Goal: Use online tool/utility

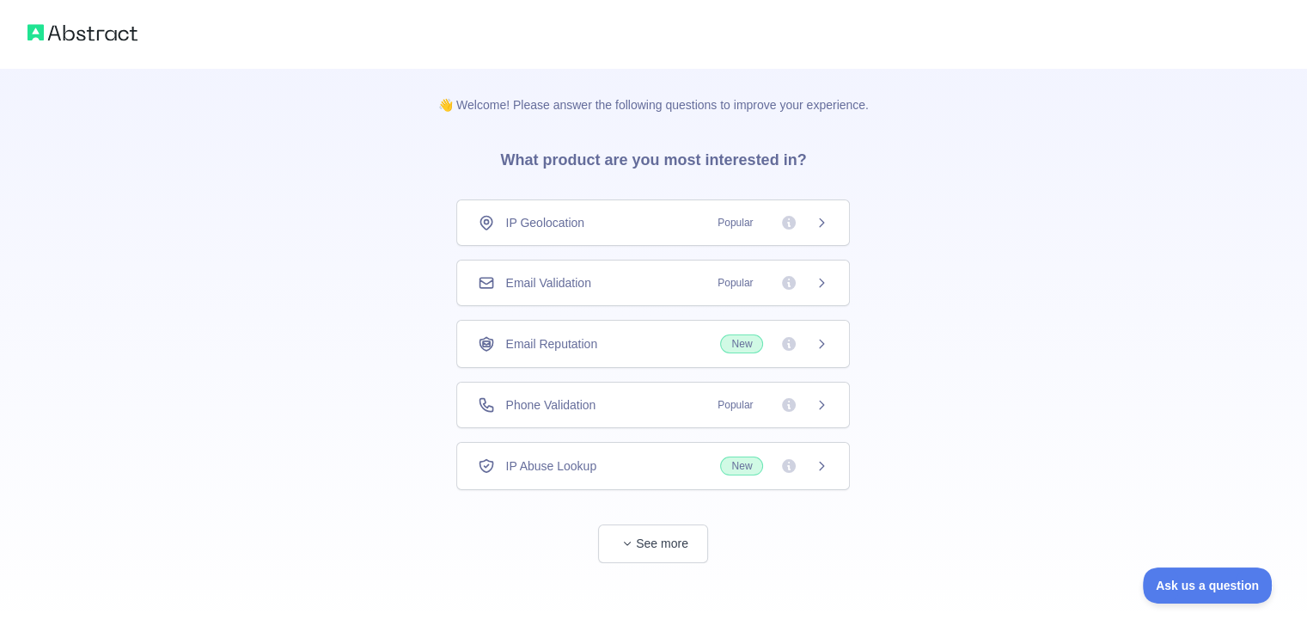
click at [787, 306] on div "Email Validation Popular" at bounding box center [653, 283] width 394 height 46
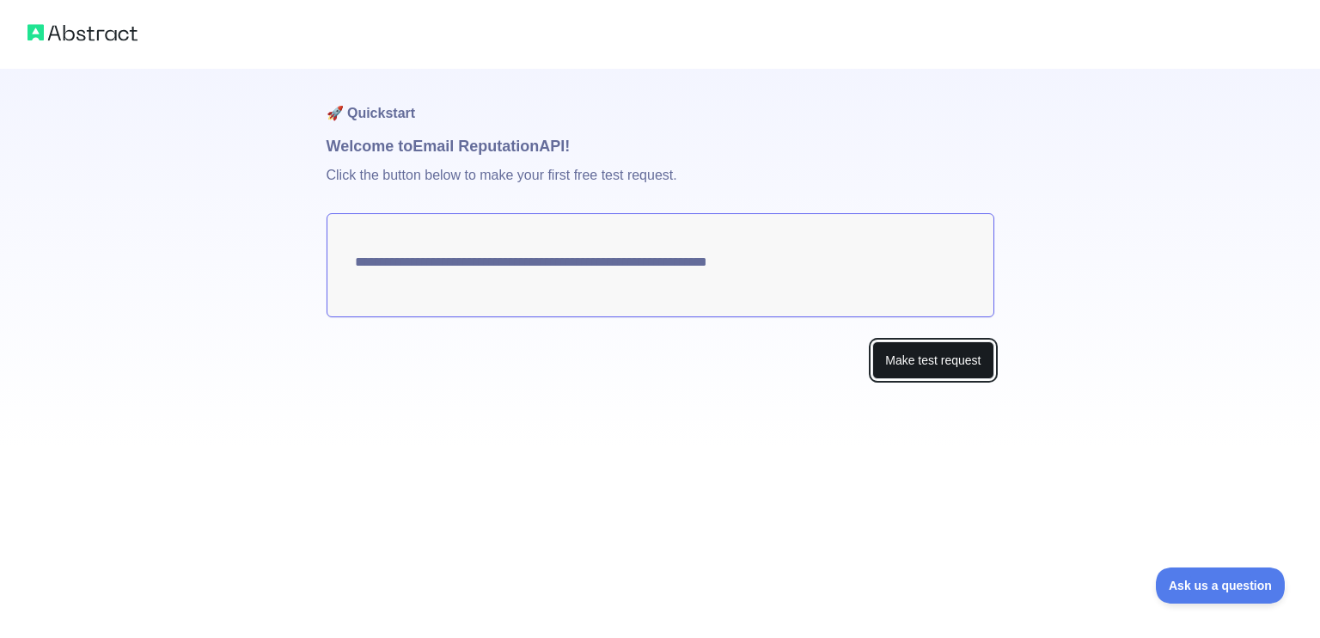
click at [914, 366] on button "Make test request" at bounding box center [932, 360] width 121 height 39
click at [97, 24] on img at bounding box center [83, 33] width 110 height 24
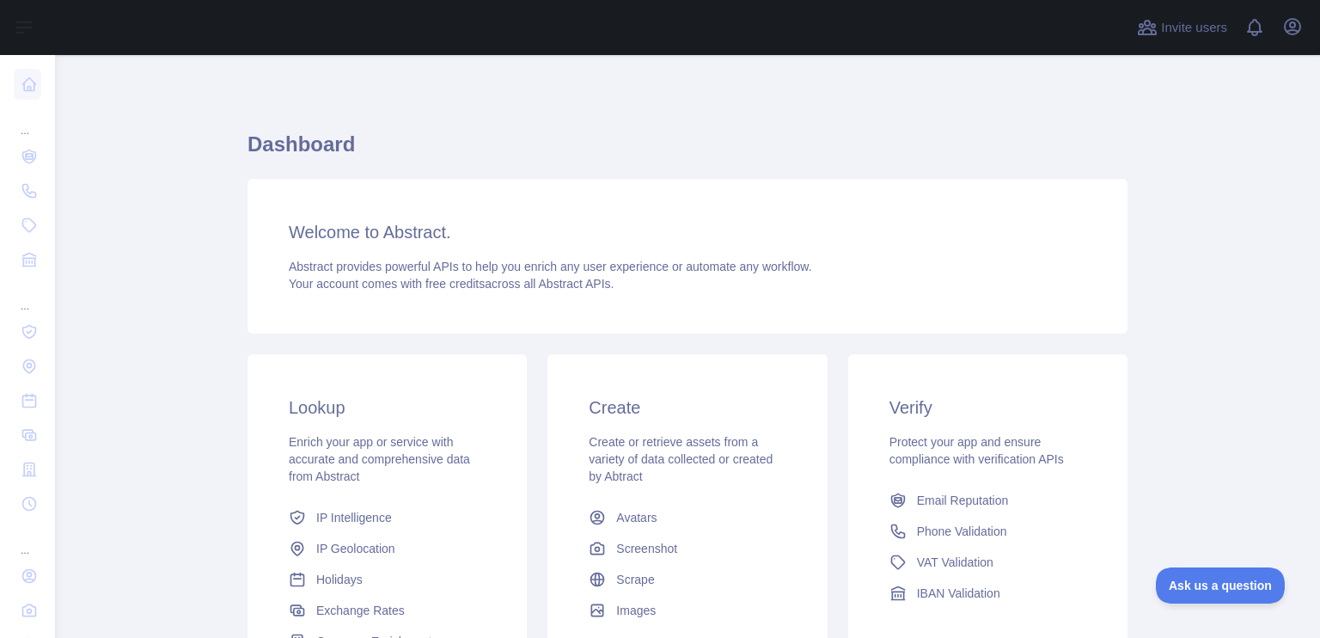
scroll to position [272, 0]
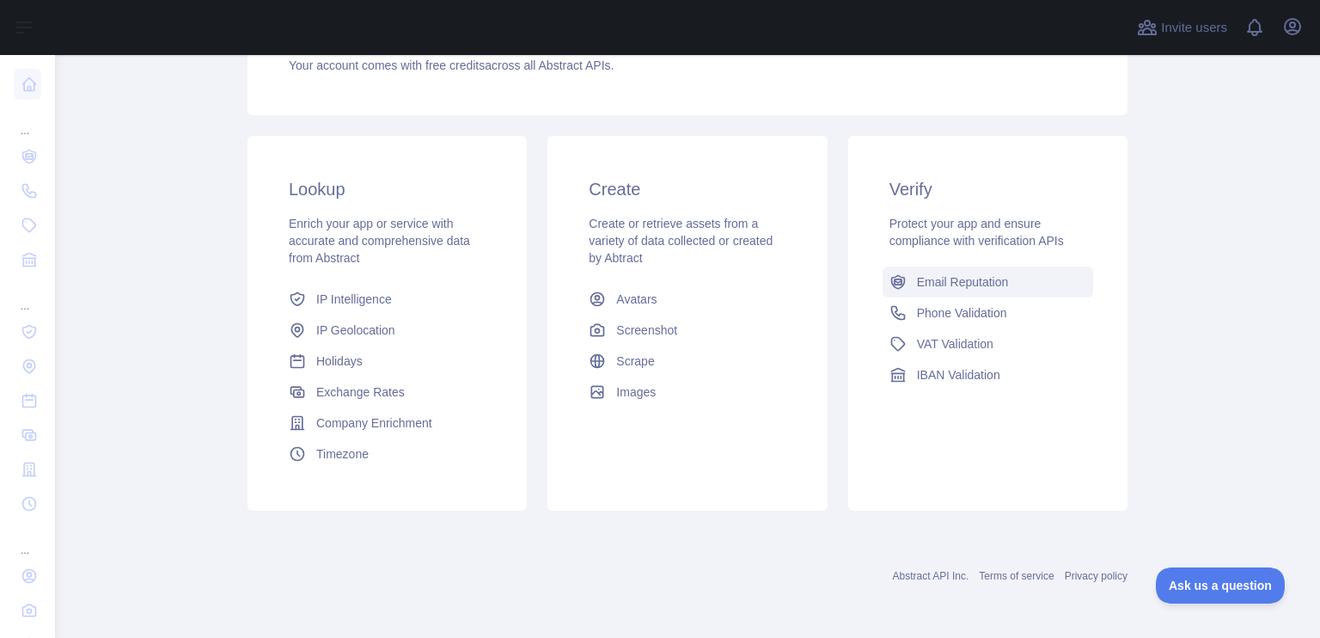
click at [952, 266] on link "Email Reputation" at bounding box center [988, 281] width 211 height 31
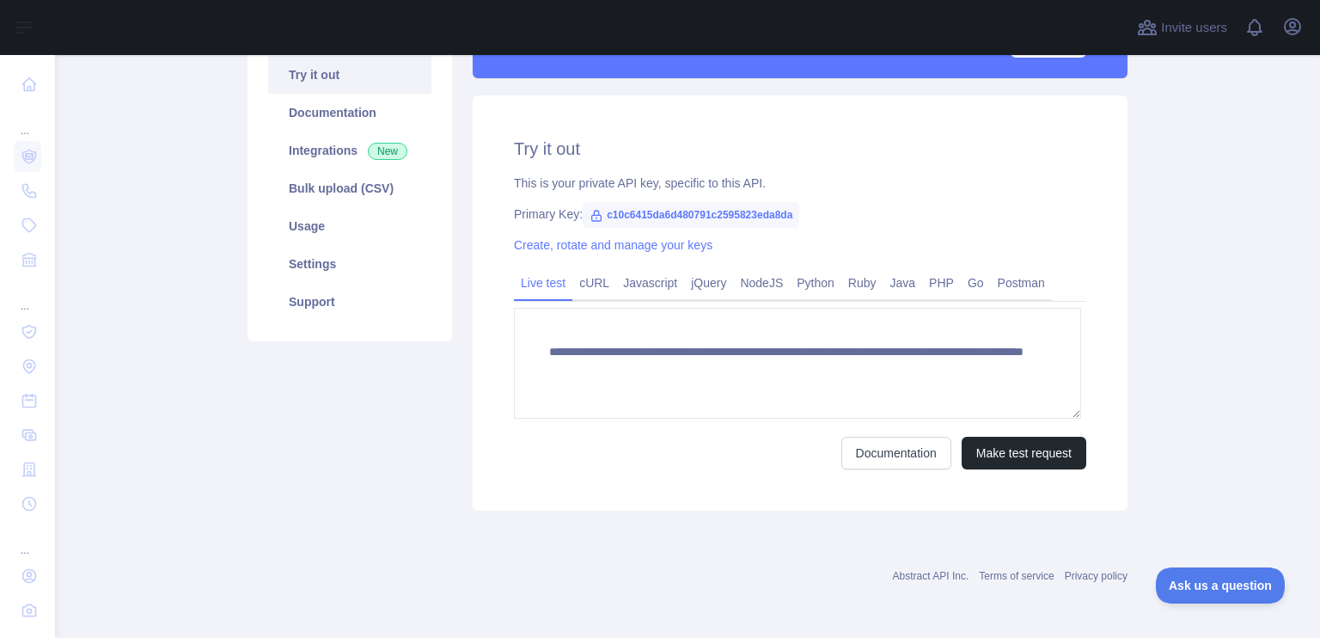
scroll to position [226, 0]
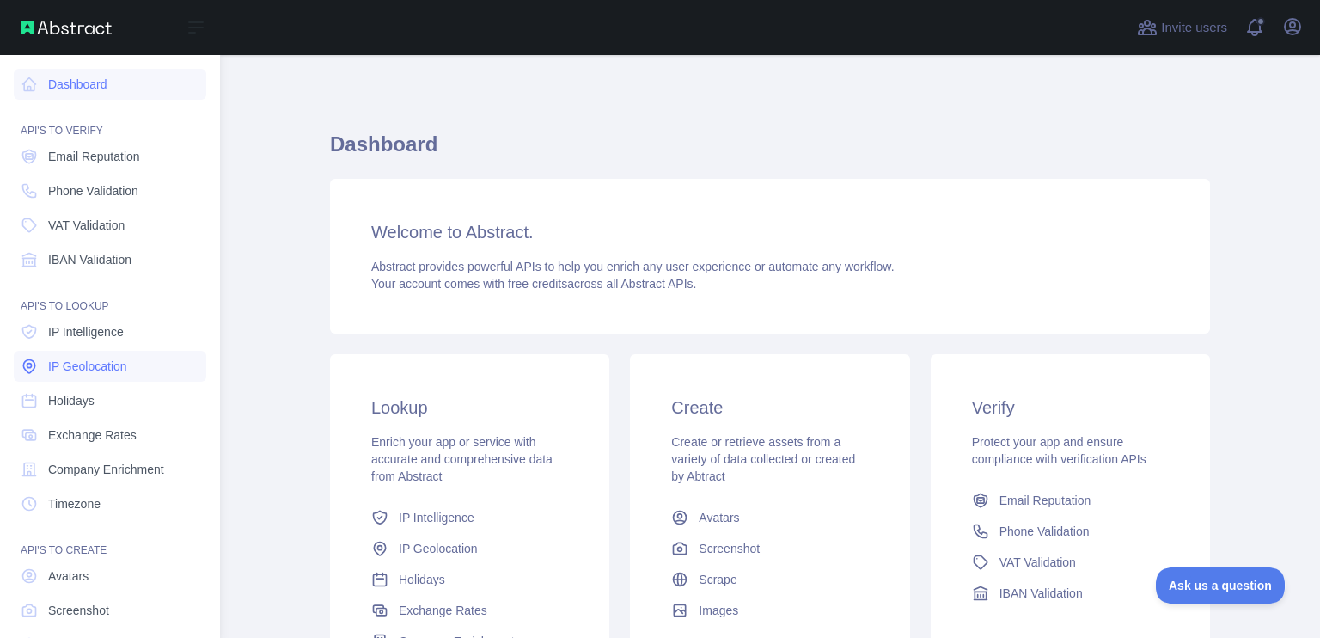
scroll to position [129, 0]
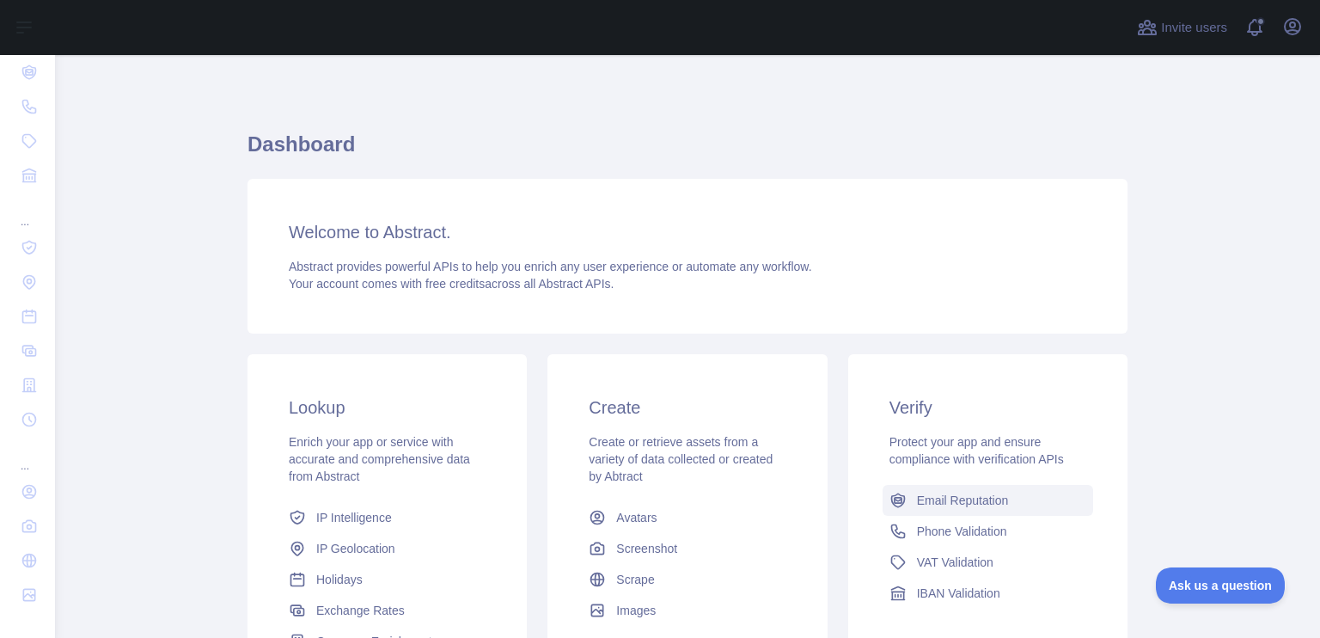
click at [992, 509] on span "Email Reputation" at bounding box center [963, 500] width 92 height 17
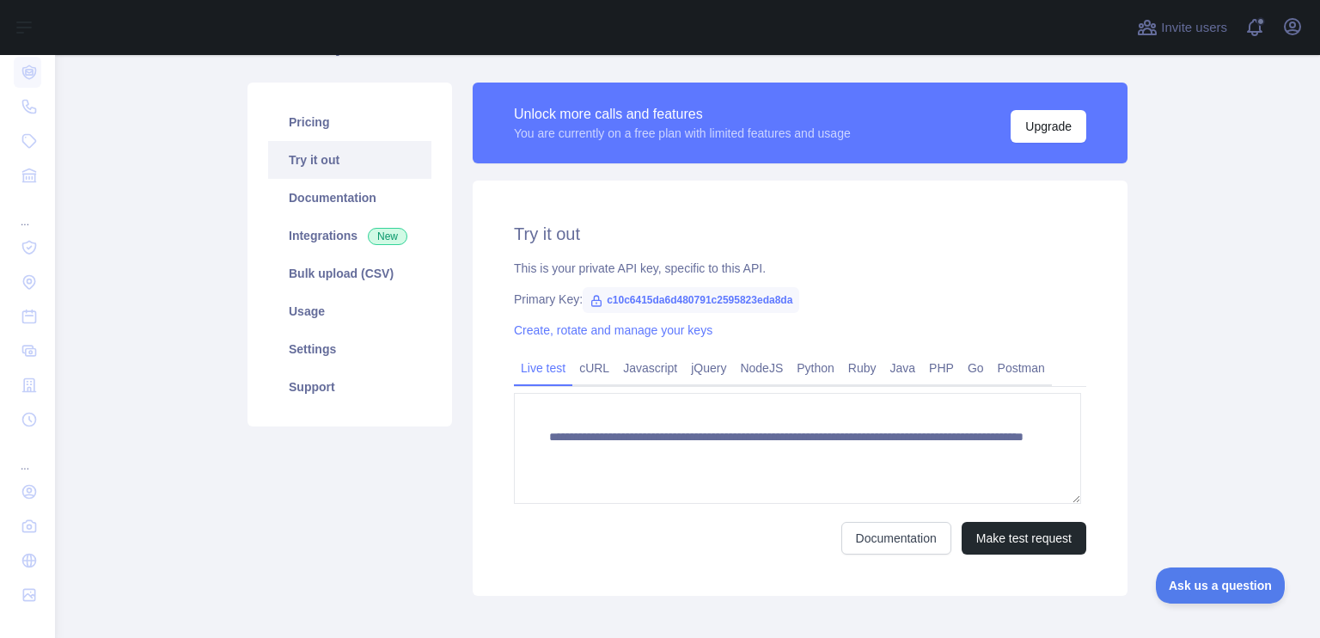
scroll to position [107, 0]
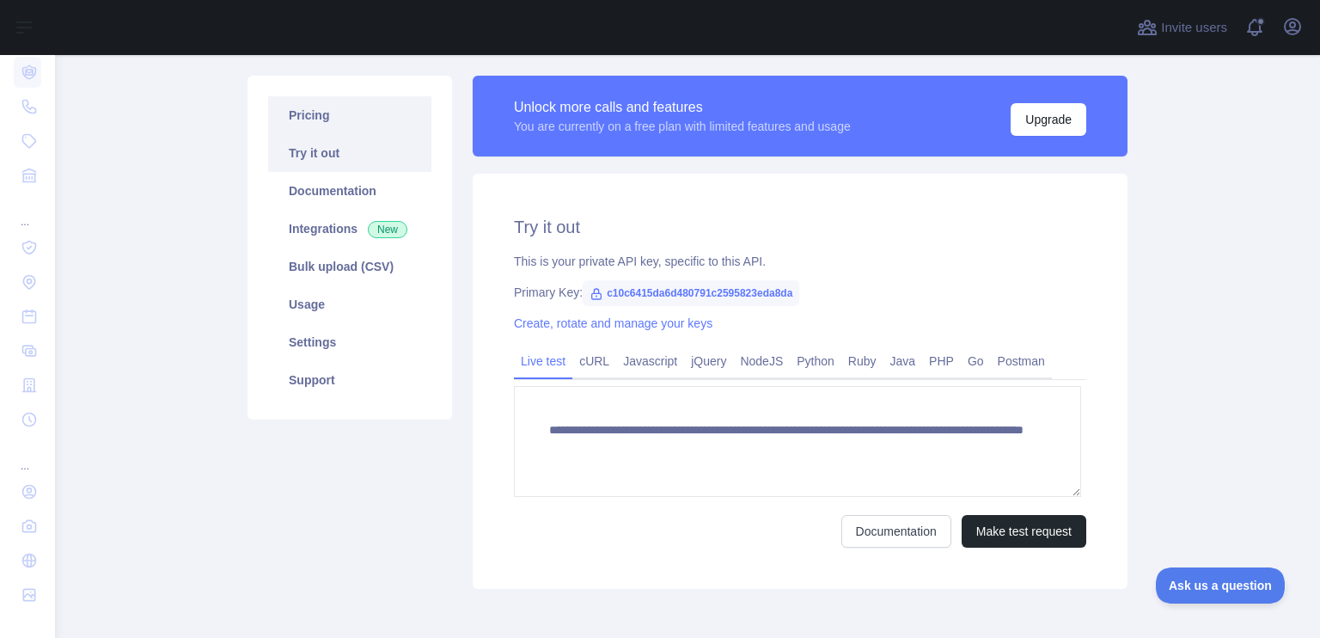
click at [309, 131] on link "Pricing" at bounding box center [349, 115] width 163 height 38
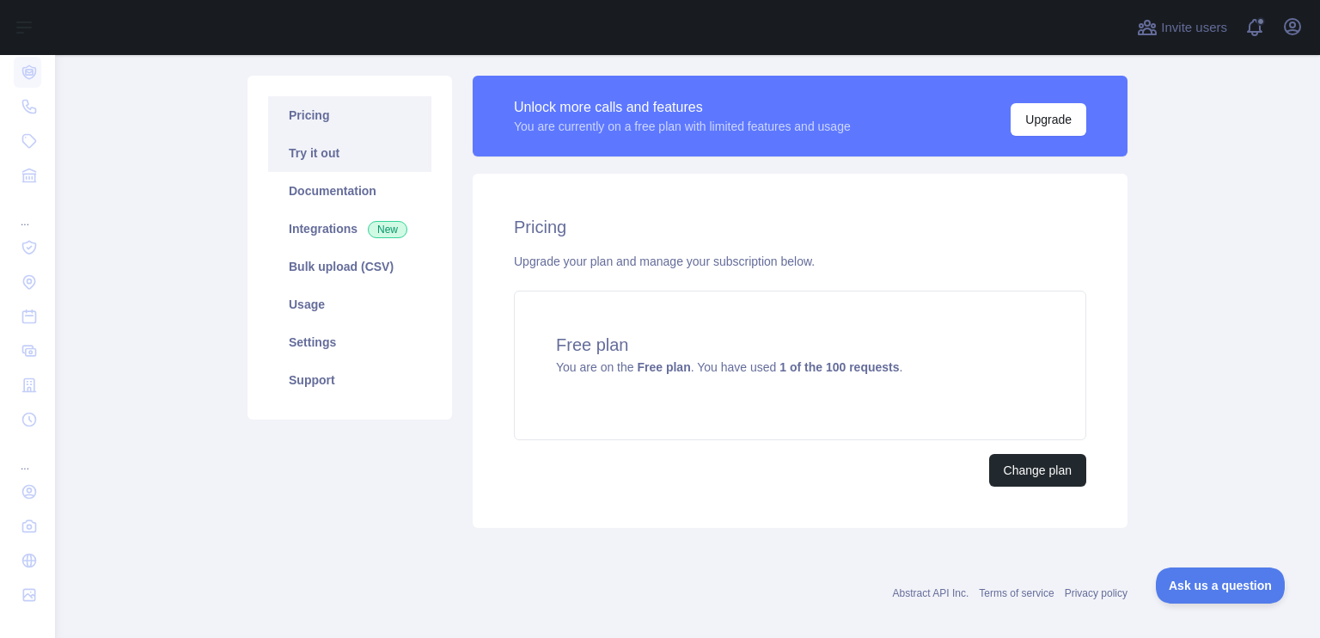
click at [333, 168] on link "Try it out" at bounding box center [349, 153] width 163 height 38
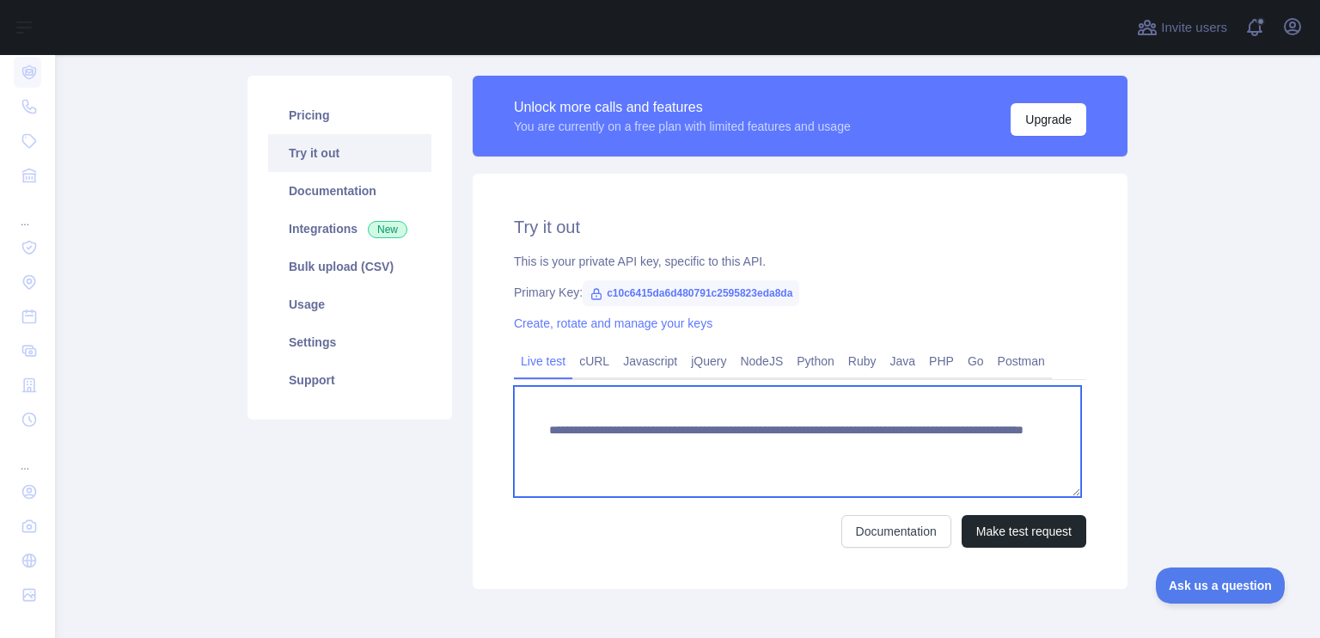
drag, startPoint x: 540, startPoint y: 460, endPoint x: 829, endPoint y: 460, distance: 289.6
click at [829, 460] on textarea "**********" at bounding box center [797, 441] width 567 height 111
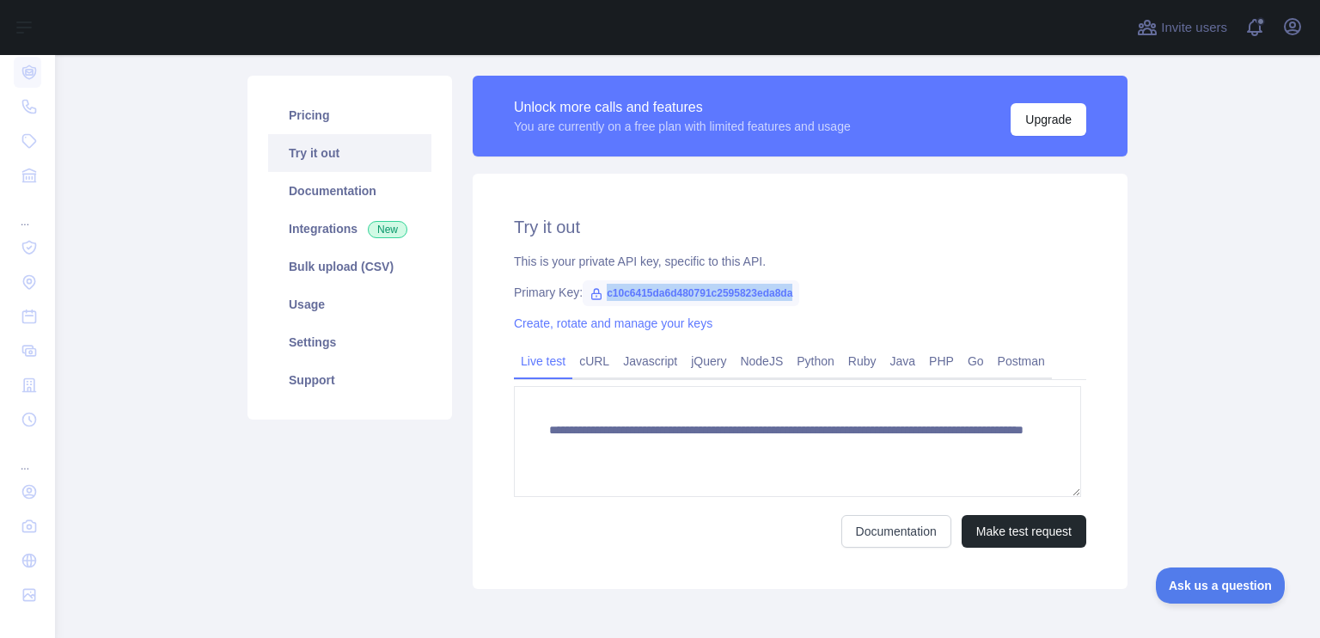
drag, startPoint x: 601, startPoint y: 317, endPoint x: 846, endPoint y: 315, distance: 244.9
click at [846, 301] on div "Primary Key: c10c6415da6d480791c2595823eda8da" at bounding box center [800, 292] width 572 height 17
copy span "c10c6415da6d480791c2595823eda8da"
